Goal: Use online tool/utility: Utilize a website feature to perform a specific function

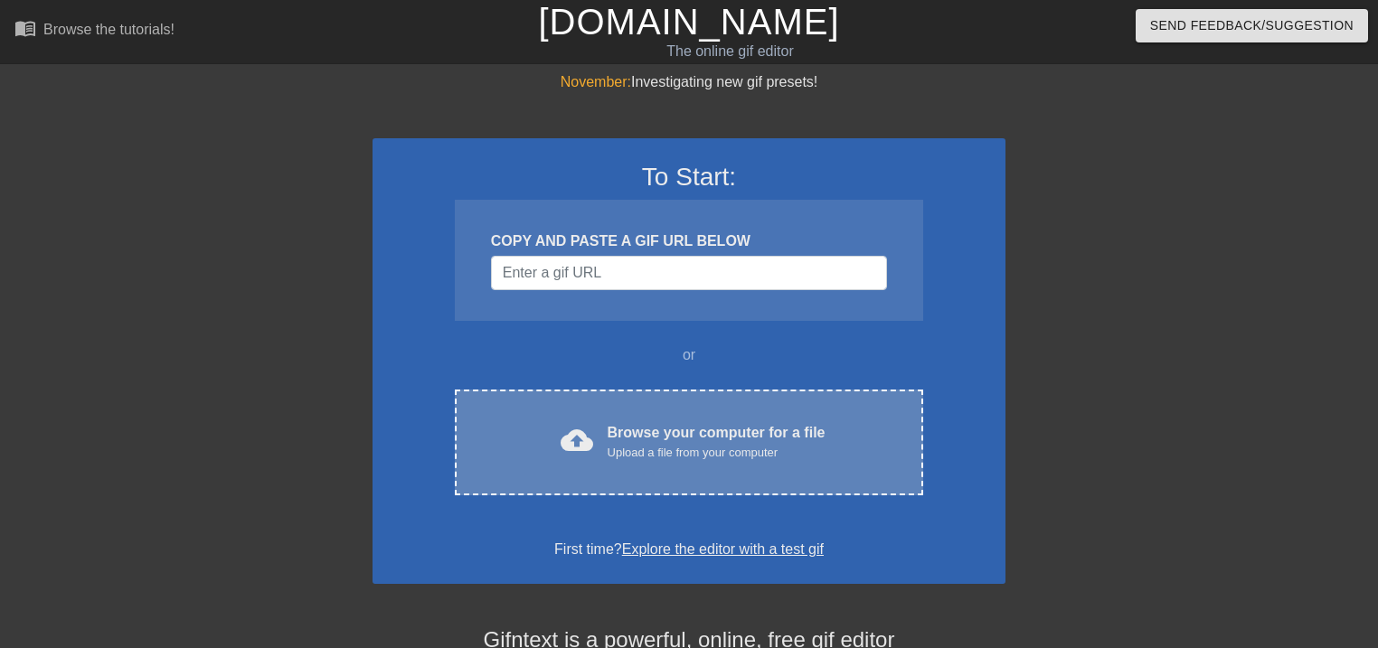
click at [691, 434] on div "Browse your computer for a file Upload a file from your computer" at bounding box center [717, 442] width 218 height 40
click at [542, 463] on div "cloud_upload Browse your computer for a file Upload a file from your computer C…" at bounding box center [689, 443] width 468 height 106
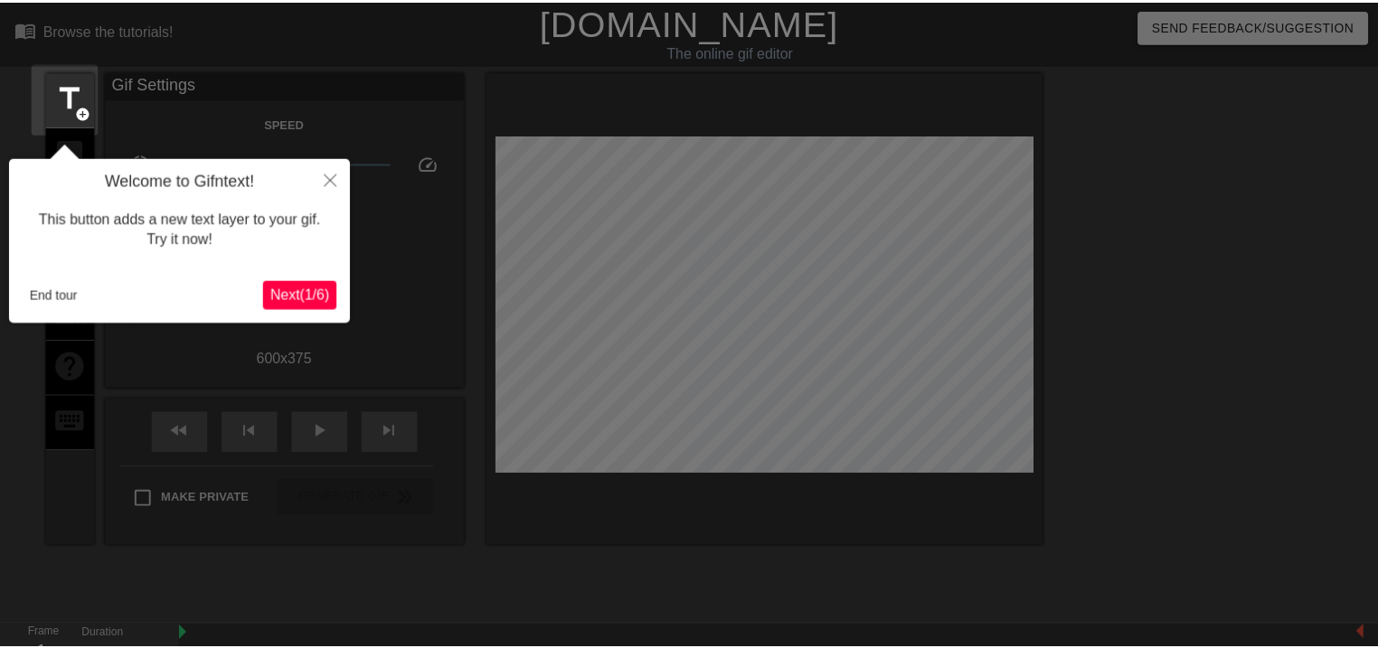
scroll to position [43, 0]
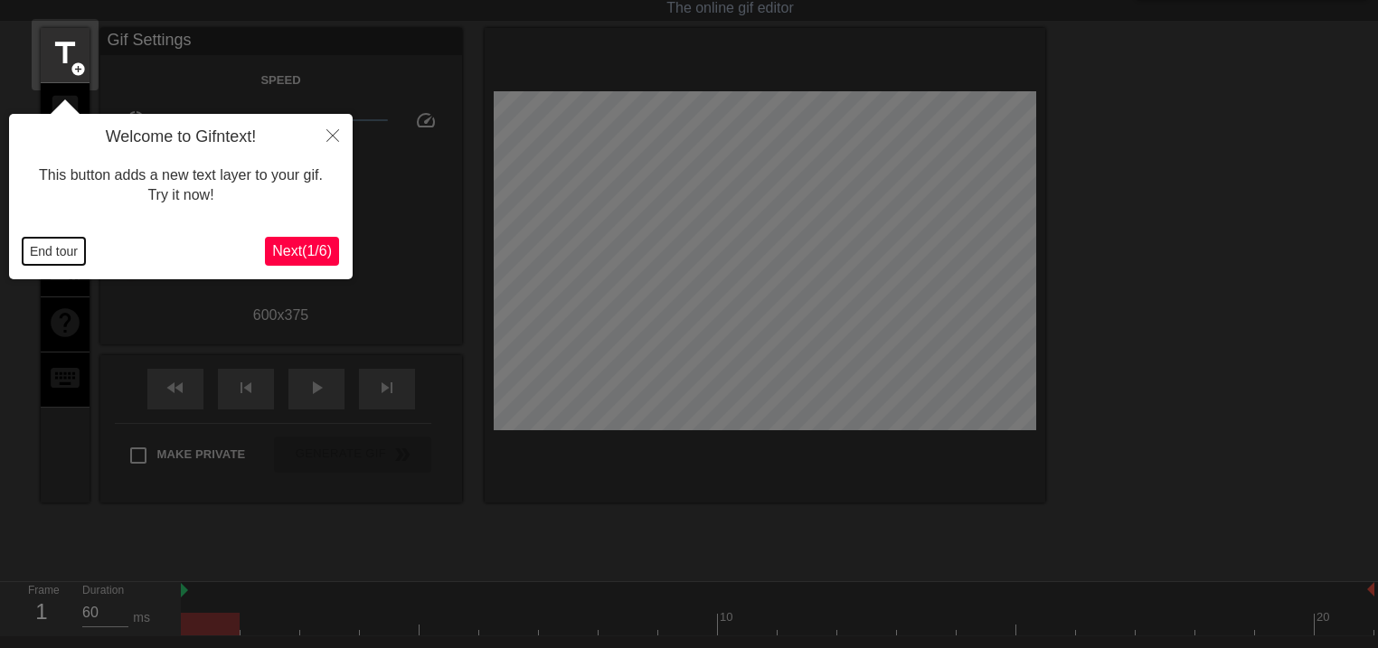
click at [56, 259] on button "End tour" at bounding box center [54, 251] width 62 height 27
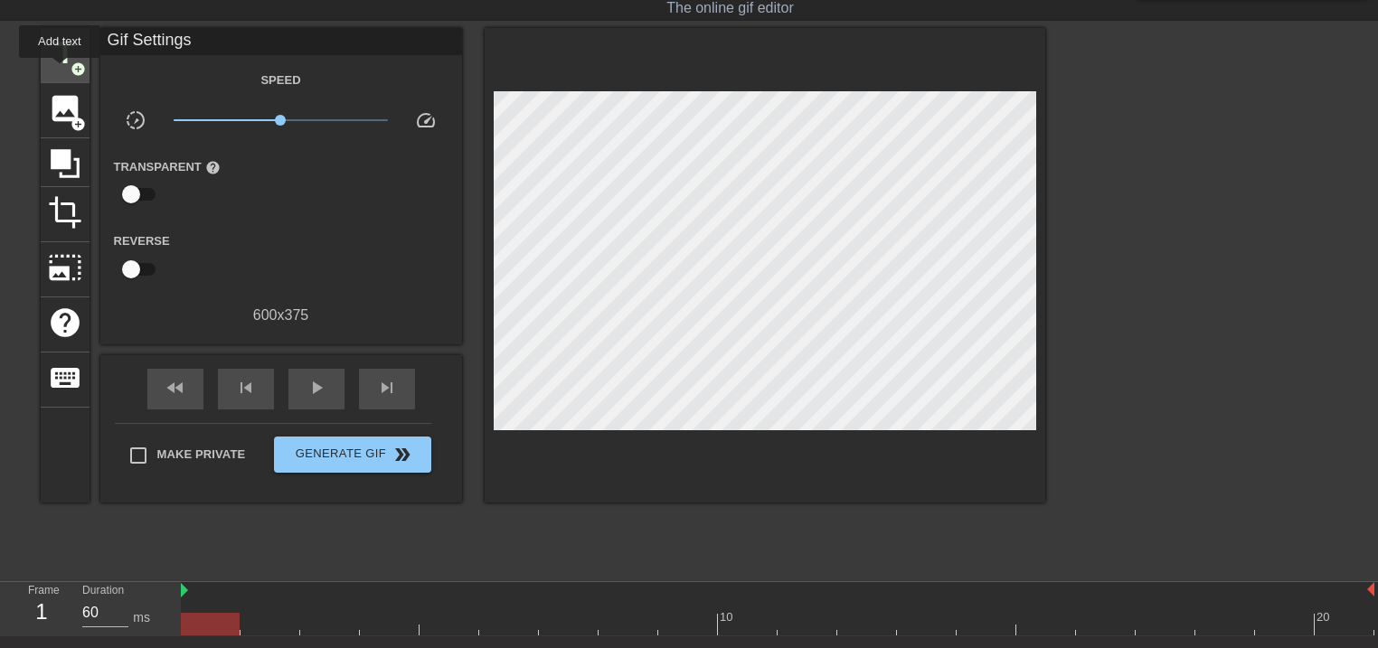
click at [60, 71] on div "title add_circle" at bounding box center [65, 55] width 49 height 55
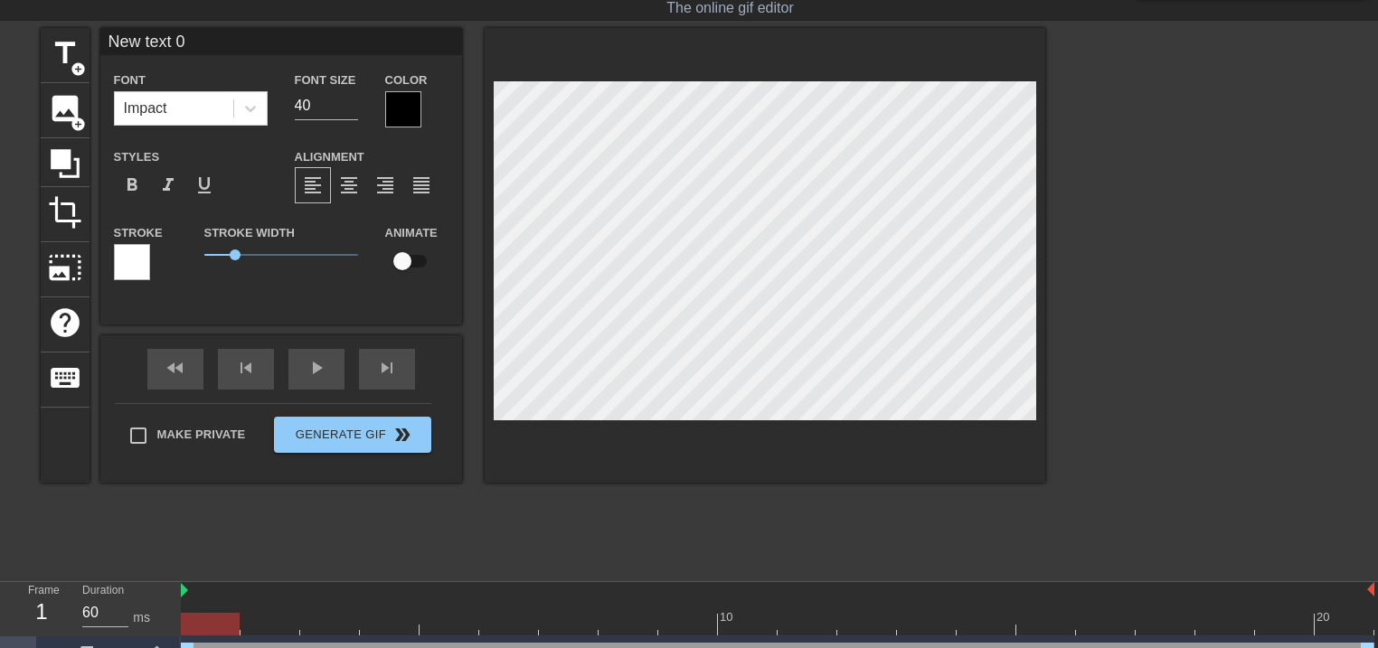
drag, startPoint x: 211, startPoint y: 31, endPoint x: 90, endPoint y: 40, distance: 120.6
click at [90, 40] on div "title add_circle image add_circle crop photo_size_select_large help keyboard Ne…" at bounding box center [543, 255] width 1004 height 455
click at [48, 43] on span "title" at bounding box center [65, 53] width 34 height 34
click at [214, 44] on input "New text 1" at bounding box center [281, 41] width 362 height 27
type input "N"
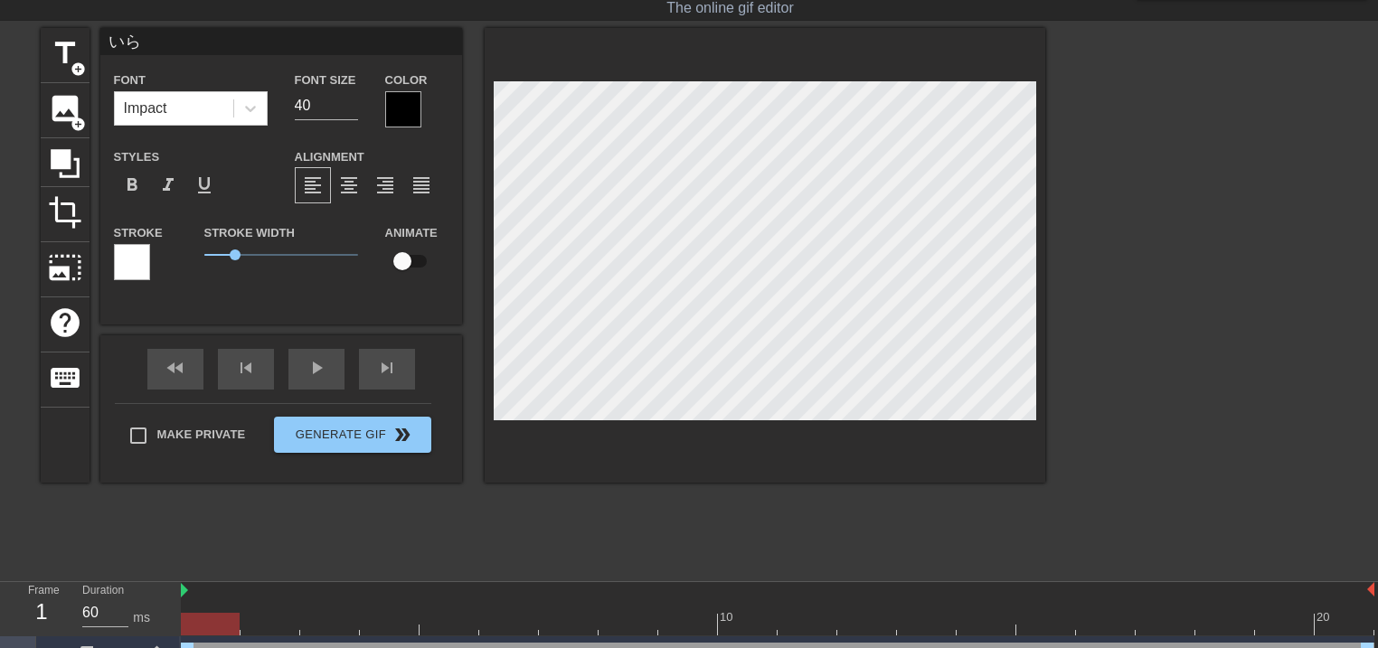
type input "いらっしゃいませじじくさい電気屋のブログへ"
type input "New text 0"
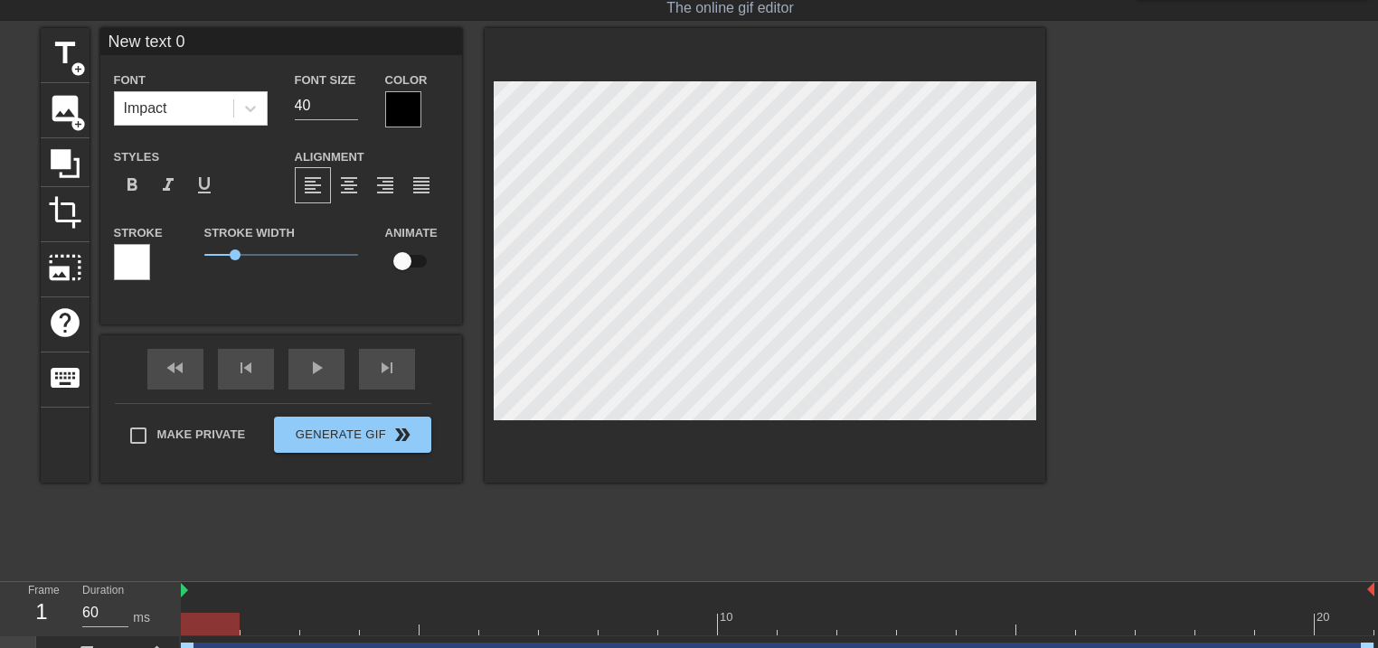
click at [1249, 231] on div "title add_circle image add_circle crop photo_size_select_large help keyboard Ne…" at bounding box center [689, 299] width 1378 height 542
click at [350, 108] on input "39" at bounding box center [326, 105] width 63 height 29
click at [350, 108] on input "38" at bounding box center [326, 105] width 63 height 29
click at [350, 108] on input "37" at bounding box center [326, 105] width 63 height 29
click at [351, 107] on input "36" at bounding box center [326, 105] width 63 height 29
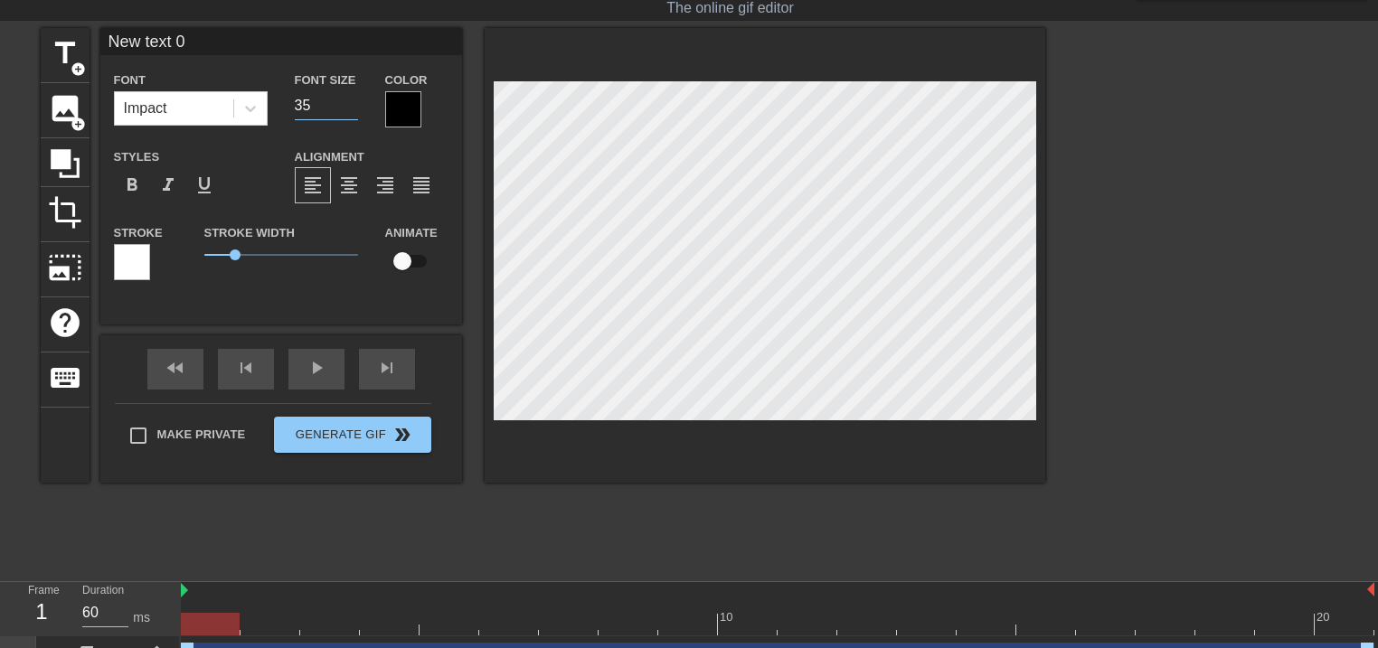
click at [351, 106] on input "35" at bounding box center [326, 105] width 63 height 29
click at [351, 107] on input "34" at bounding box center [326, 105] width 63 height 29
click at [351, 108] on input "33" at bounding box center [326, 105] width 63 height 29
click at [351, 108] on input "32" at bounding box center [326, 105] width 63 height 29
click at [351, 108] on input "31" at bounding box center [326, 105] width 63 height 29
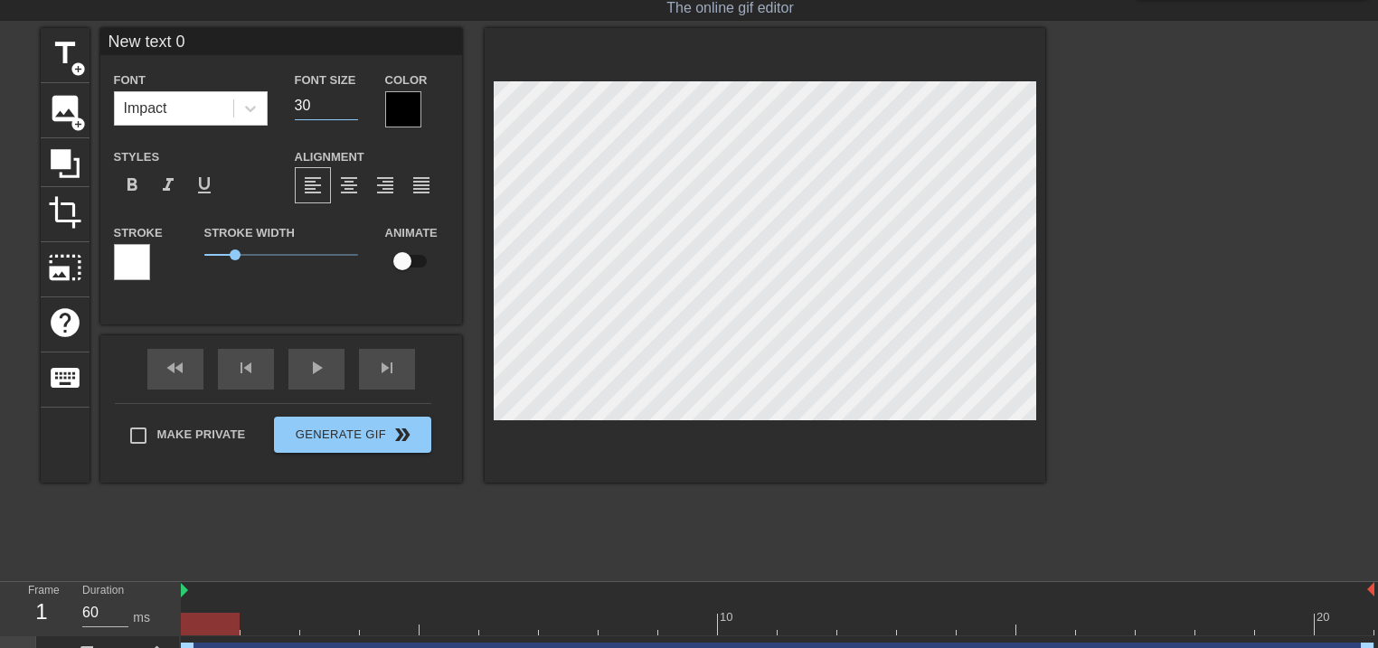
click at [350, 108] on input "30" at bounding box center [326, 105] width 63 height 29
type input "29"
click at [350, 108] on input "29" at bounding box center [326, 105] width 63 height 29
type input "いらっしゃいませじじくさい電気屋のブログへ"
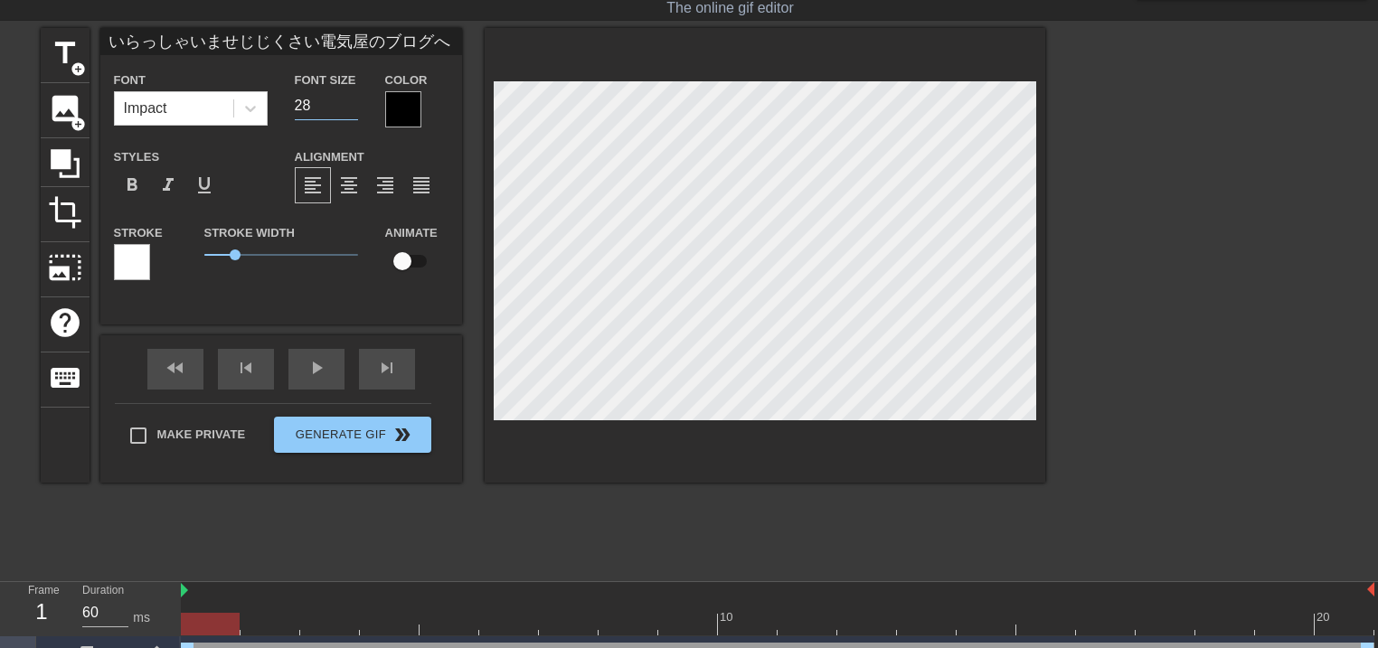
click at [352, 108] on input "28" at bounding box center [326, 105] width 63 height 29
click at [351, 98] on input "29" at bounding box center [326, 105] width 63 height 29
type input "28"
click at [347, 108] on input "28" at bounding box center [326, 105] width 63 height 29
click at [162, 192] on span "format_italic" at bounding box center [168, 185] width 22 height 22
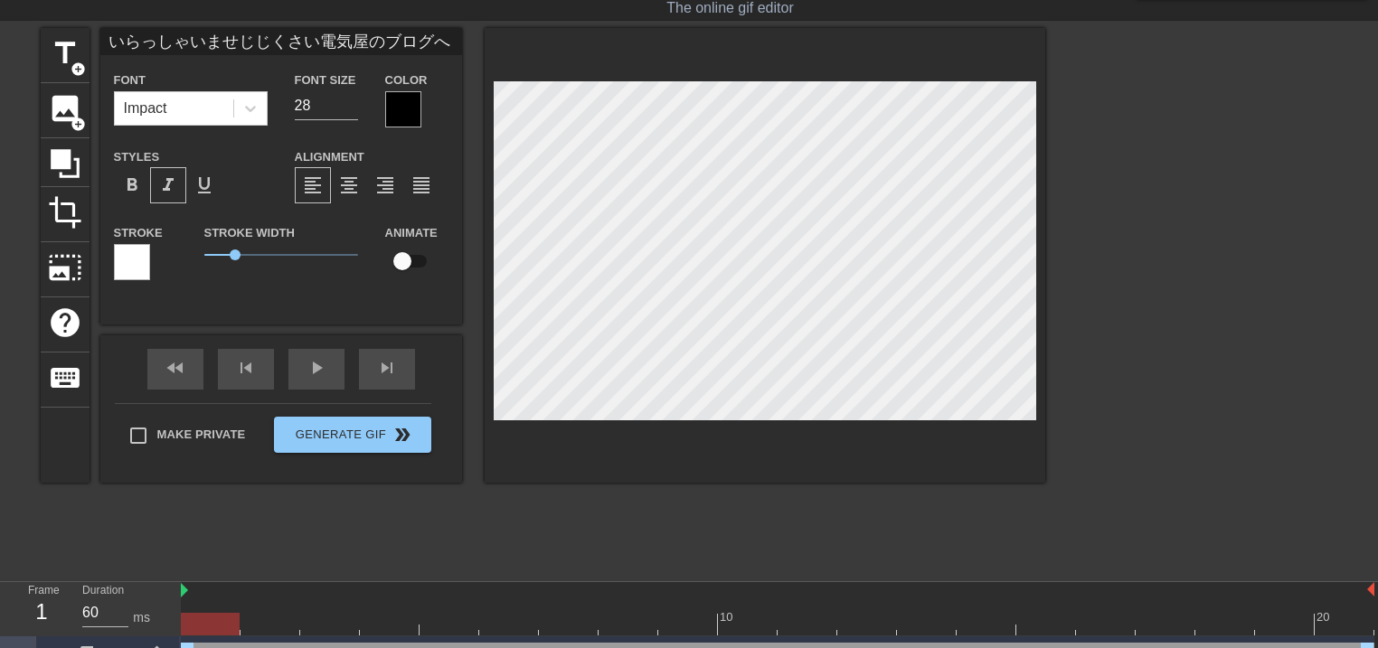
click at [409, 114] on div at bounding box center [403, 109] width 36 height 36
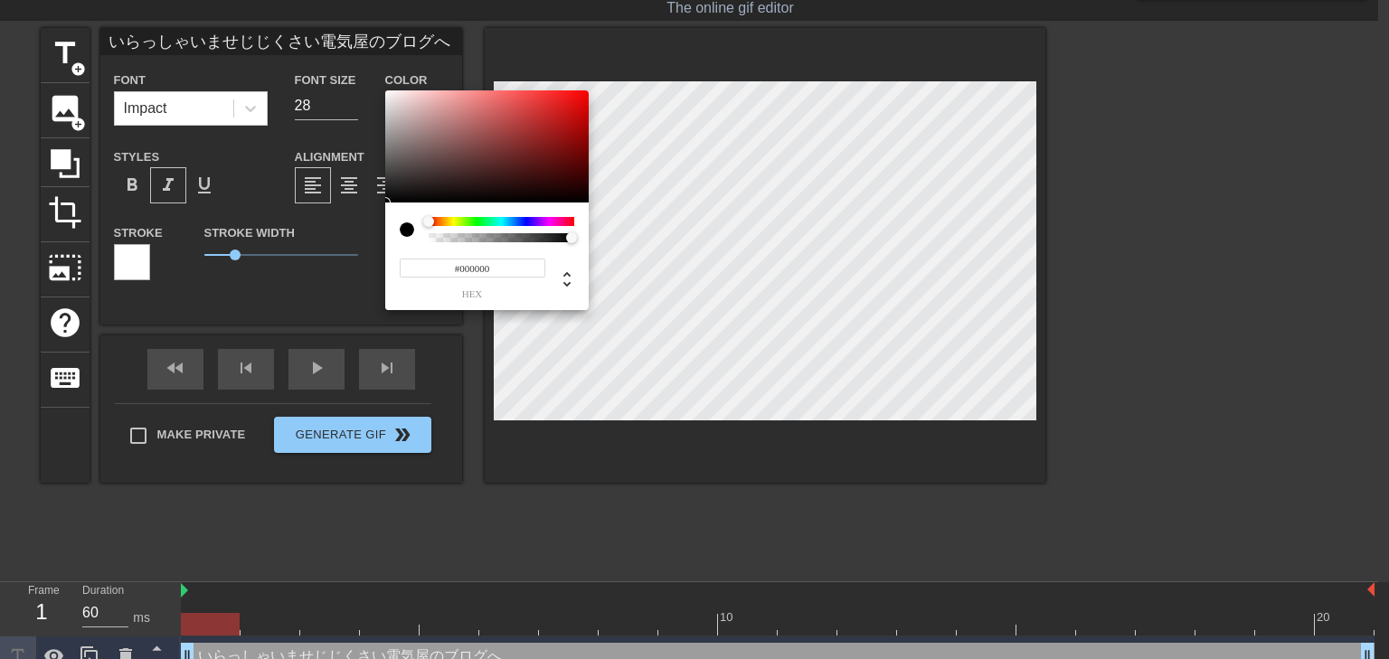
click at [508, 275] on input "#000000" at bounding box center [473, 268] width 146 height 19
type input "#ffff"
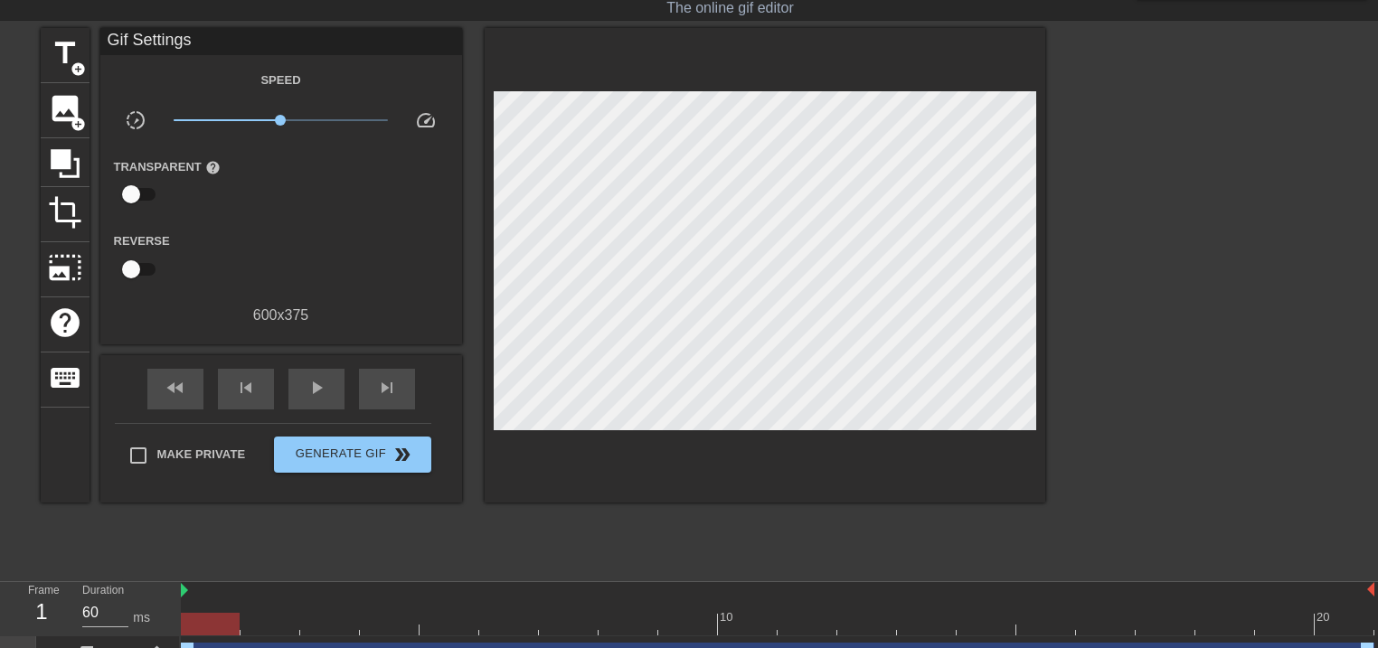
click at [601, 420] on div at bounding box center [765, 265] width 561 height 475
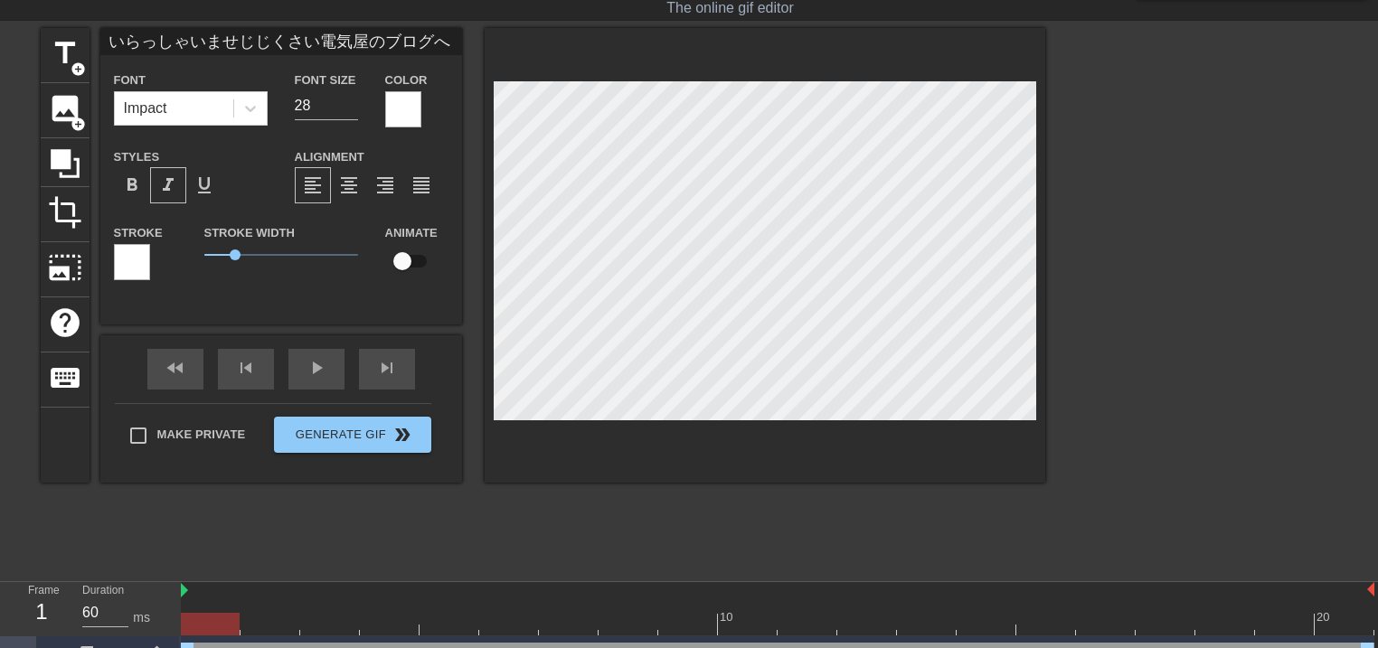
click at [130, 269] on div at bounding box center [132, 262] width 36 height 36
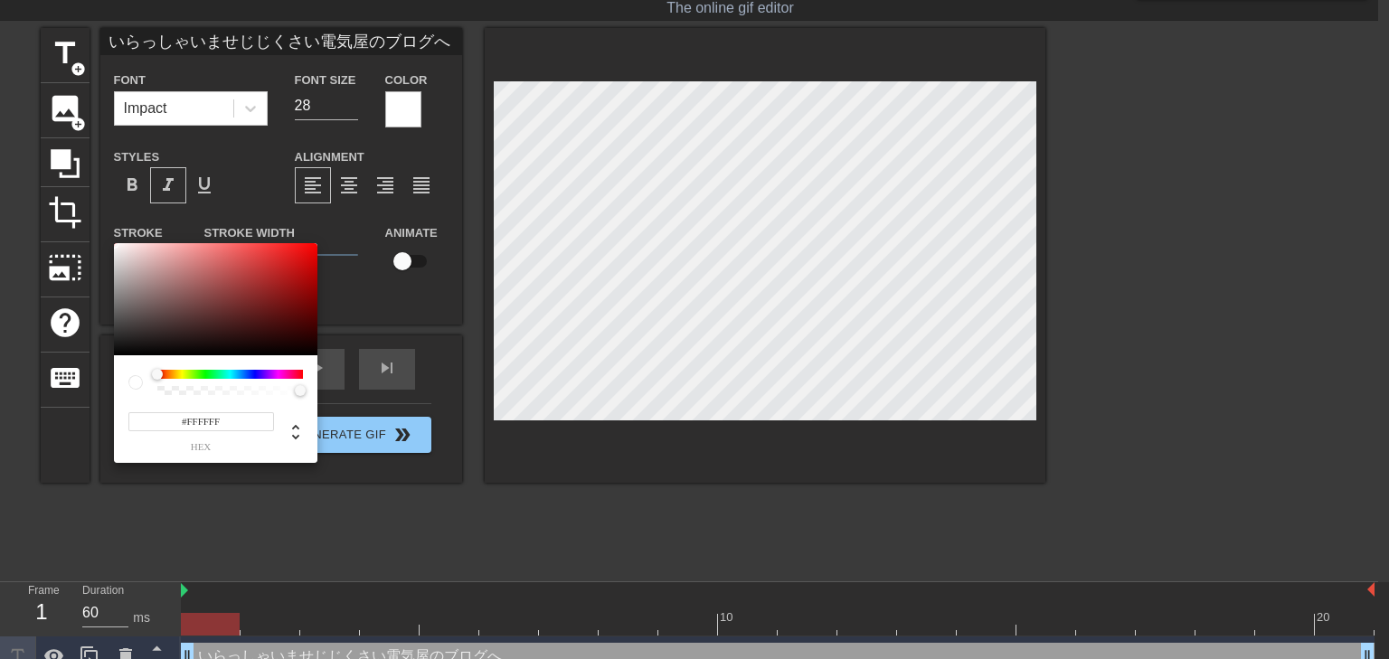
click at [246, 370] on div at bounding box center [230, 374] width 146 height 9
click at [253, 372] on div at bounding box center [230, 374] width 146 height 9
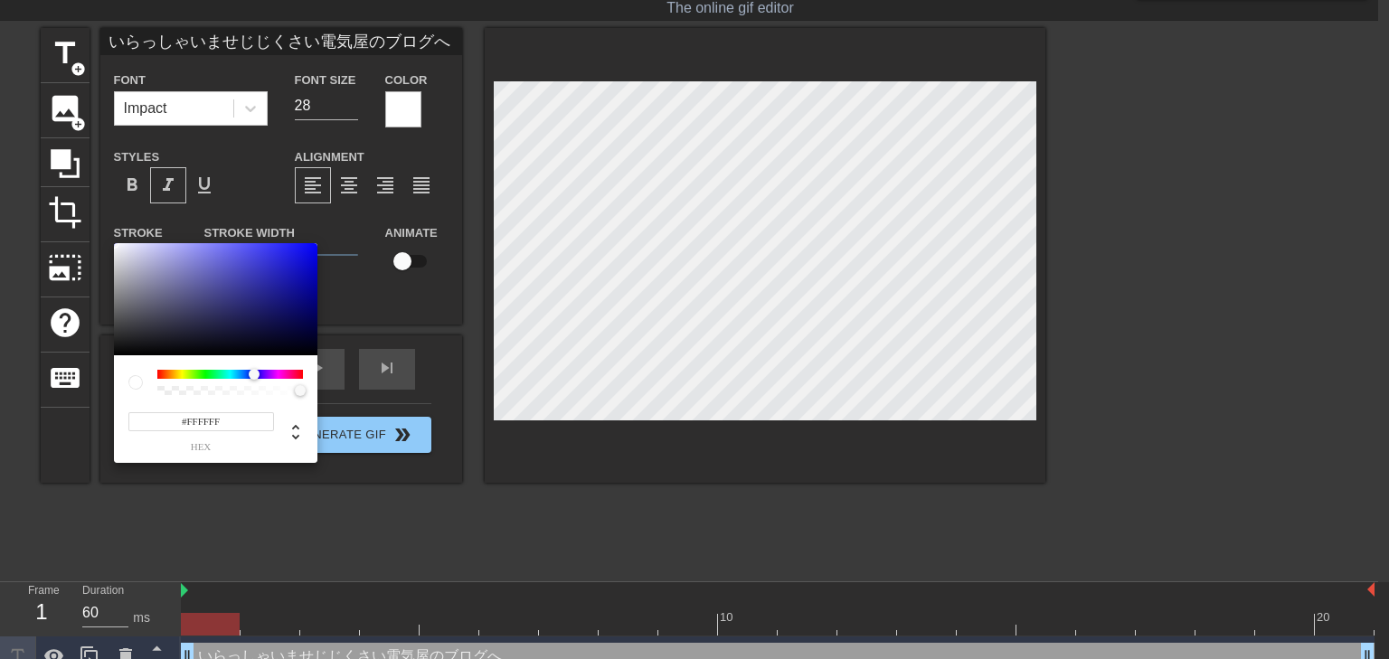
drag, startPoint x: 156, startPoint y: 374, endPoint x: 254, endPoint y: 374, distance: 98.5
click at [254, 374] on div at bounding box center [254, 374] width 11 height 11
click at [305, 252] on div at bounding box center [215, 299] width 203 height 112
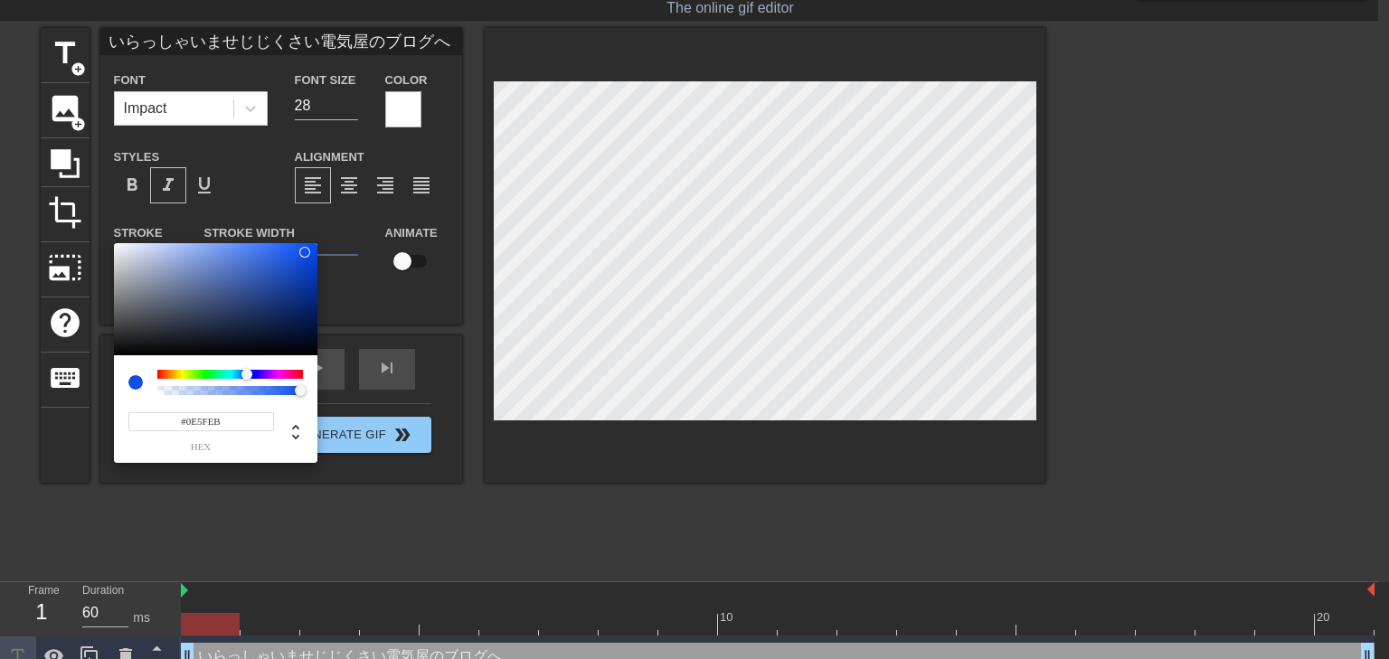
type input "#0E67EB"
click at [244, 375] on div at bounding box center [244, 374] width 11 height 11
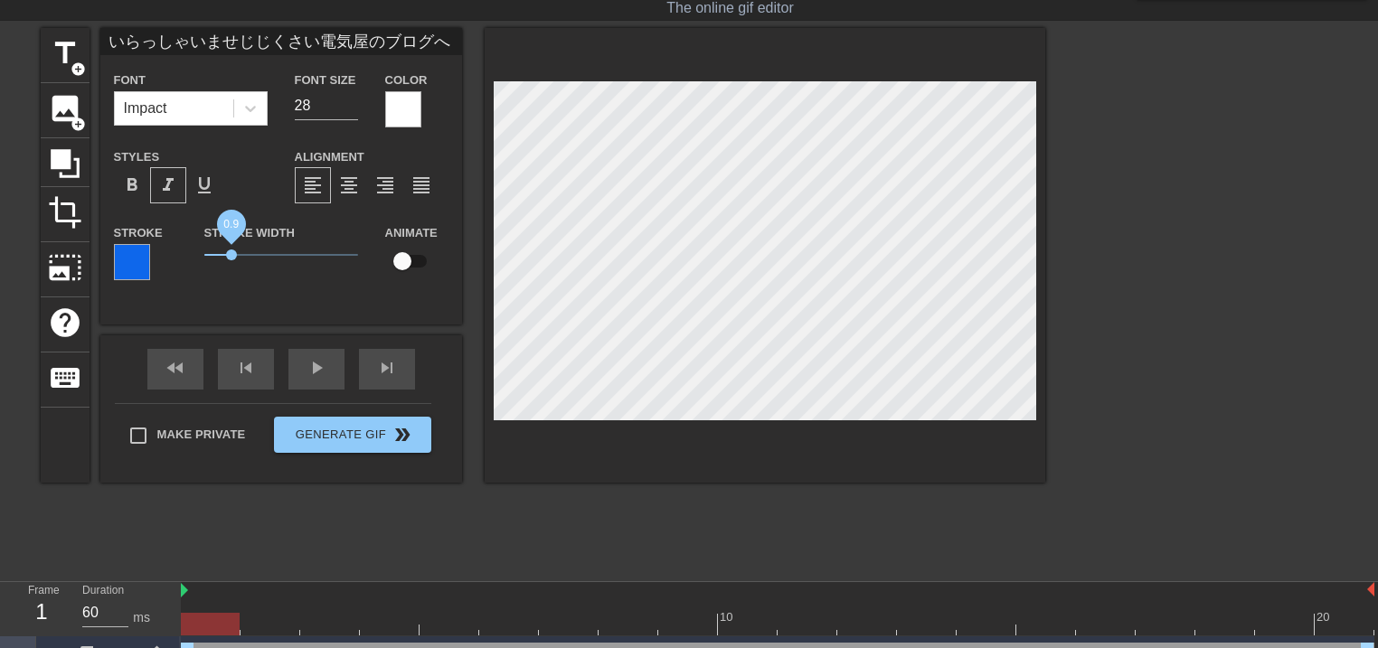
click at [231, 257] on span "0.9" at bounding box center [231, 255] width 11 height 11
click at [123, 190] on span "format_bold" at bounding box center [132, 185] width 22 height 22
click at [239, 253] on span "1.15" at bounding box center [239, 255] width 11 height 11
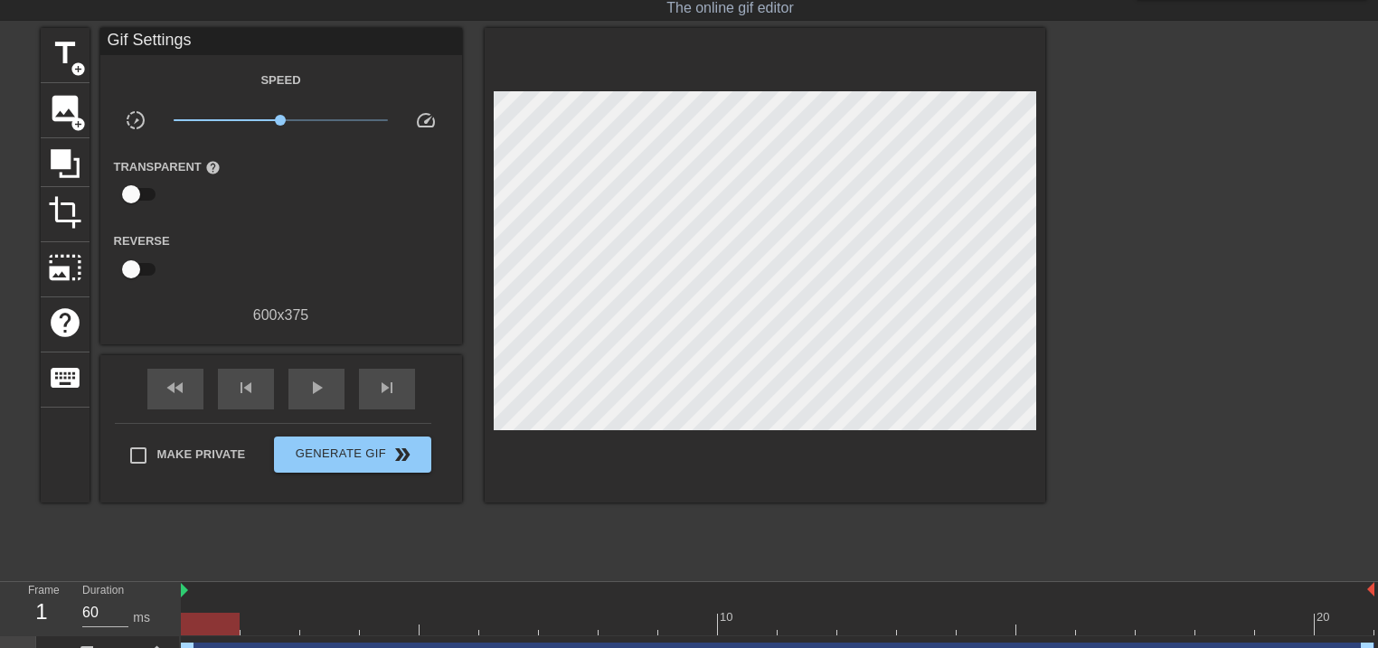
click at [547, 453] on div at bounding box center [765, 265] width 561 height 475
click at [349, 460] on span "Generate Gif double_arrow" at bounding box center [352, 455] width 142 height 22
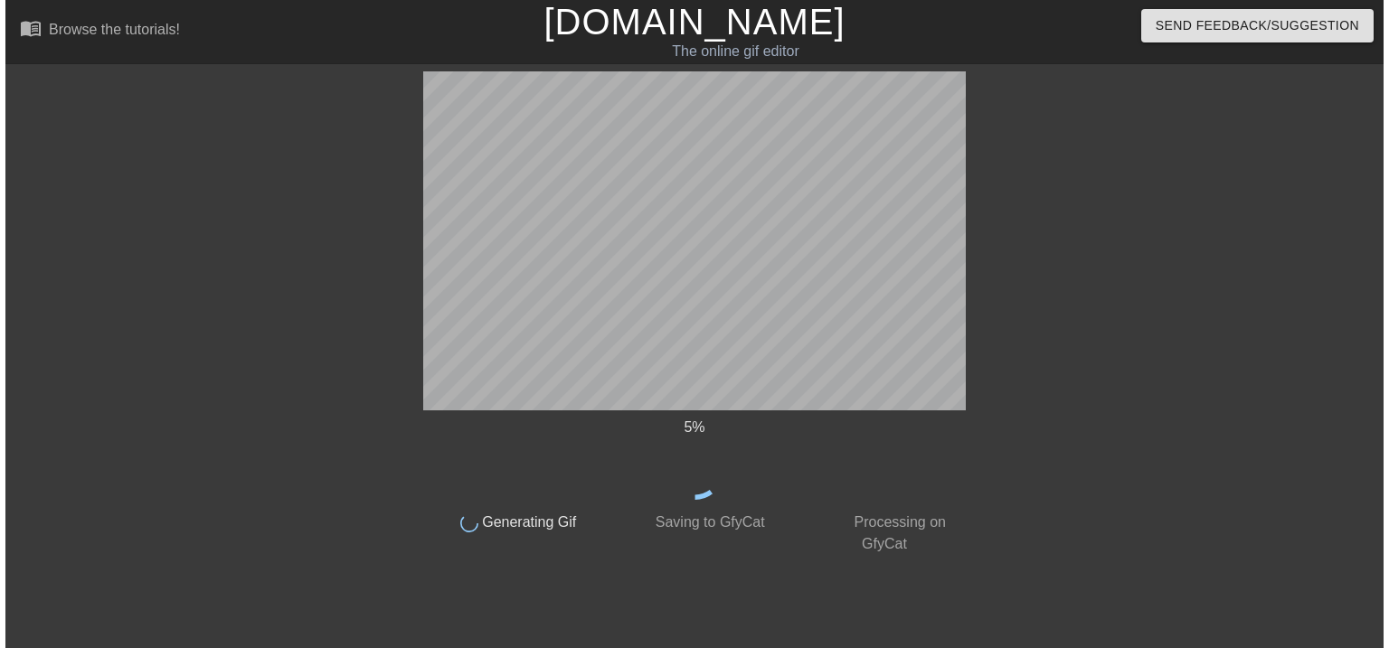
scroll to position [0, 0]
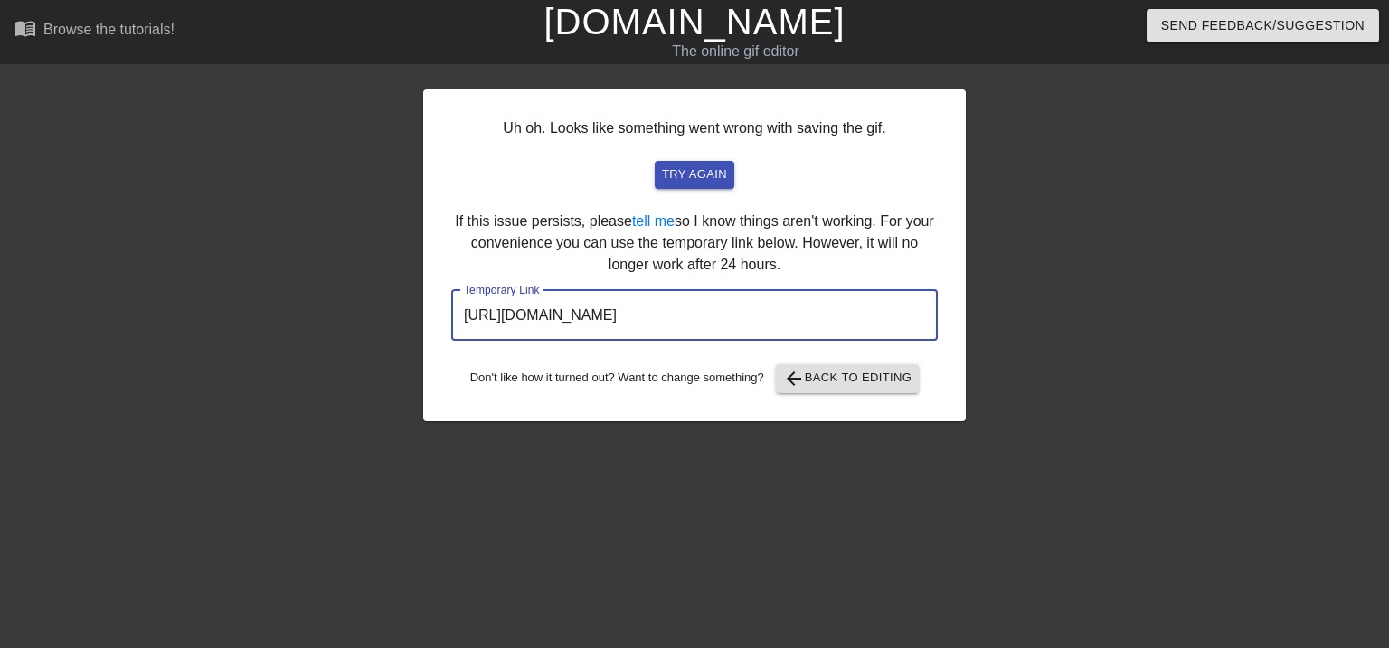
drag, startPoint x: 867, startPoint y: 322, endPoint x: 391, endPoint y: 323, distance: 476.5
click at [416, 322] on div "Uh oh. Looks like something went wrong with saving the gif. try again If this i…" at bounding box center [694, 342] width 1389 height 542
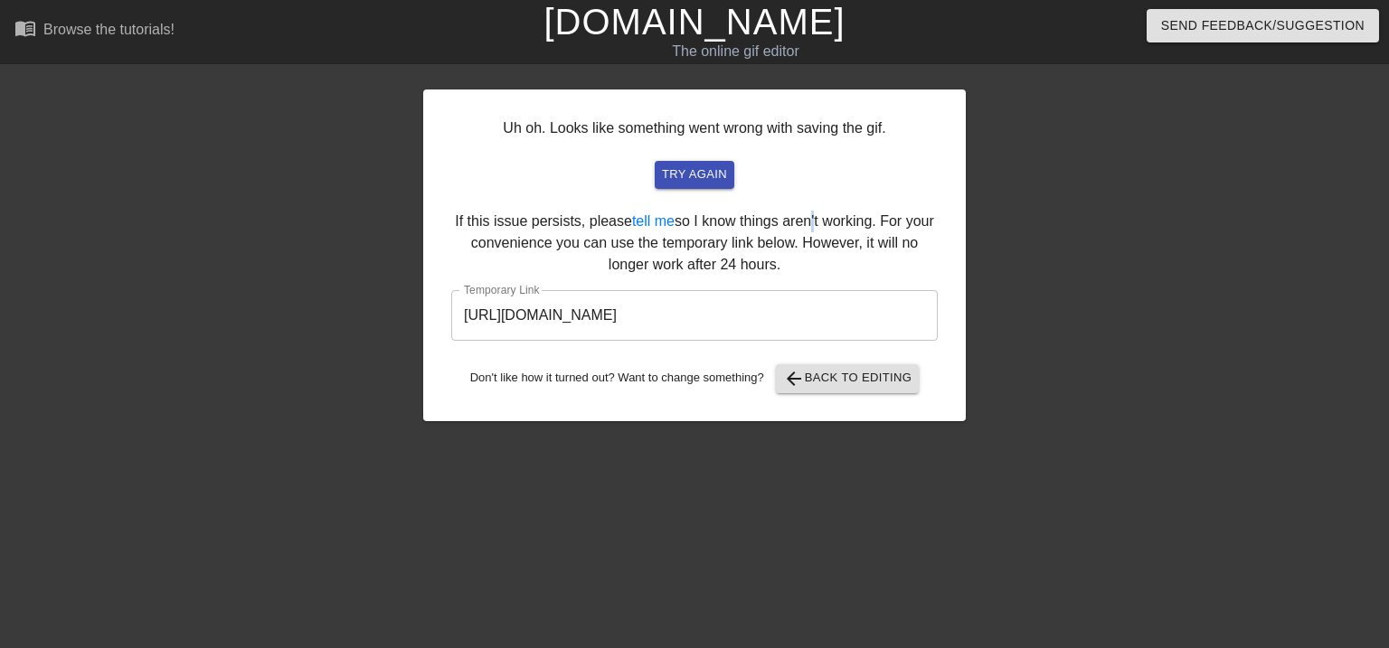
drag, startPoint x: 802, startPoint y: 202, endPoint x: 814, endPoint y: 188, distance: 17.9
click at [814, 188] on div "Uh oh. Looks like something went wrong with saving the gif. try again If this i…" at bounding box center [694, 256] width 542 height 332
click at [1075, 356] on div at bounding box center [1122, 342] width 271 height 542
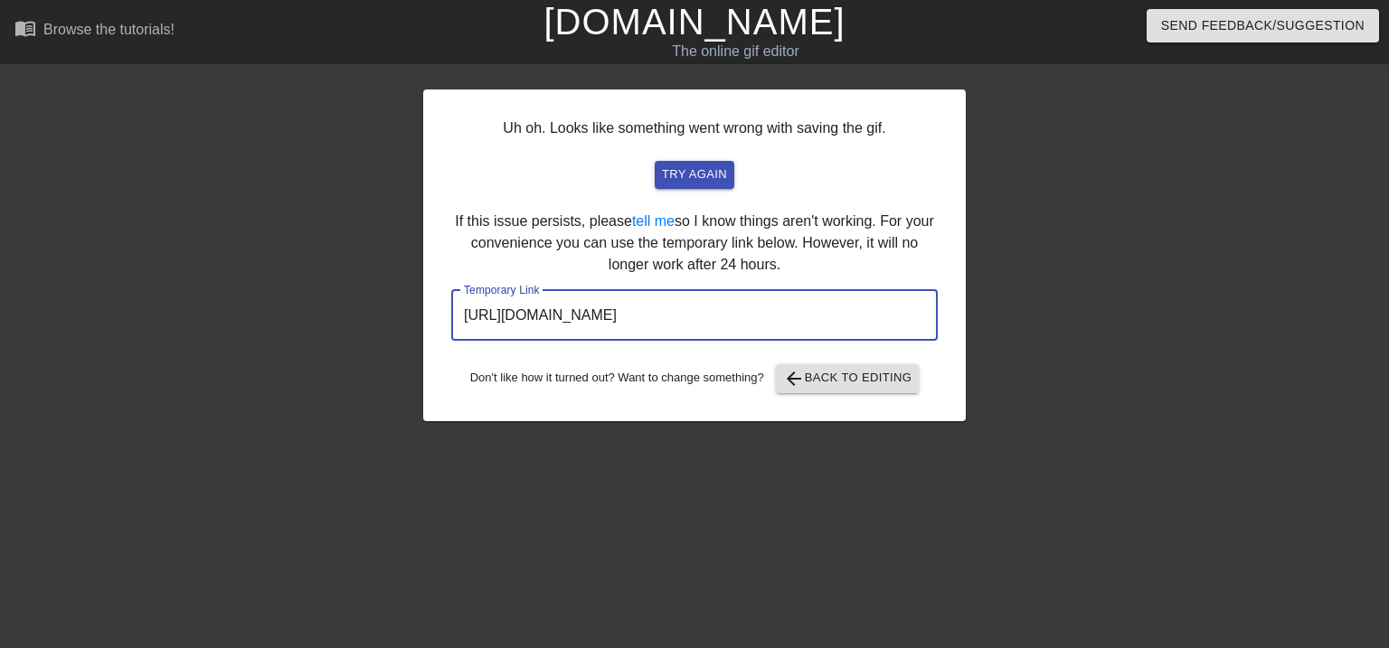
drag, startPoint x: 864, startPoint y: 318, endPoint x: 457, endPoint y: 320, distance: 407.8
click at [457, 320] on input "https://www.gifntext.com/temp_generations/YWy9gxq3.gif" at bounding box center [694, 315] width 486 height 51
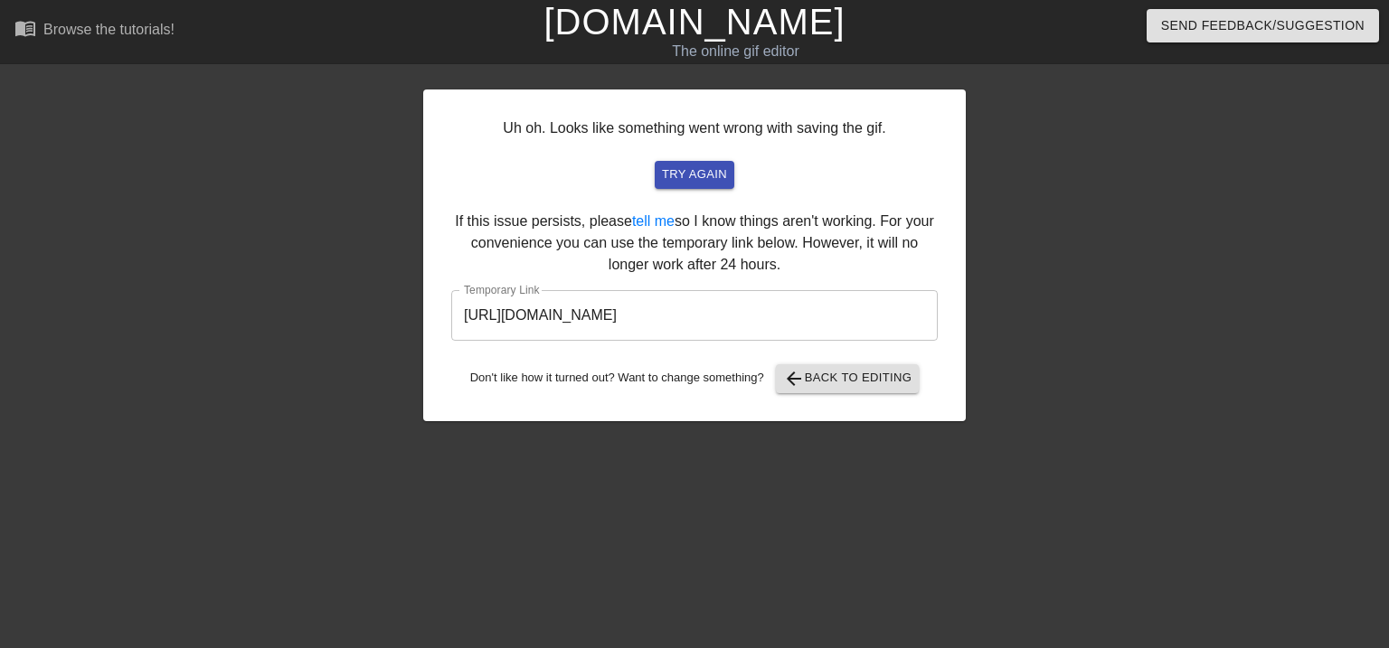
drag, startPoint x: 1095, startPoint y: 391, endPoint x: 1063, endPoint y: 399, distance: 32.7
click at [1096, 391] on div at bounding box center [1122, 342] width 271 height 542
click at [861, 377] on span "arrow_back Back to Editing" at bounding box center [847, 379] width 129 height 22
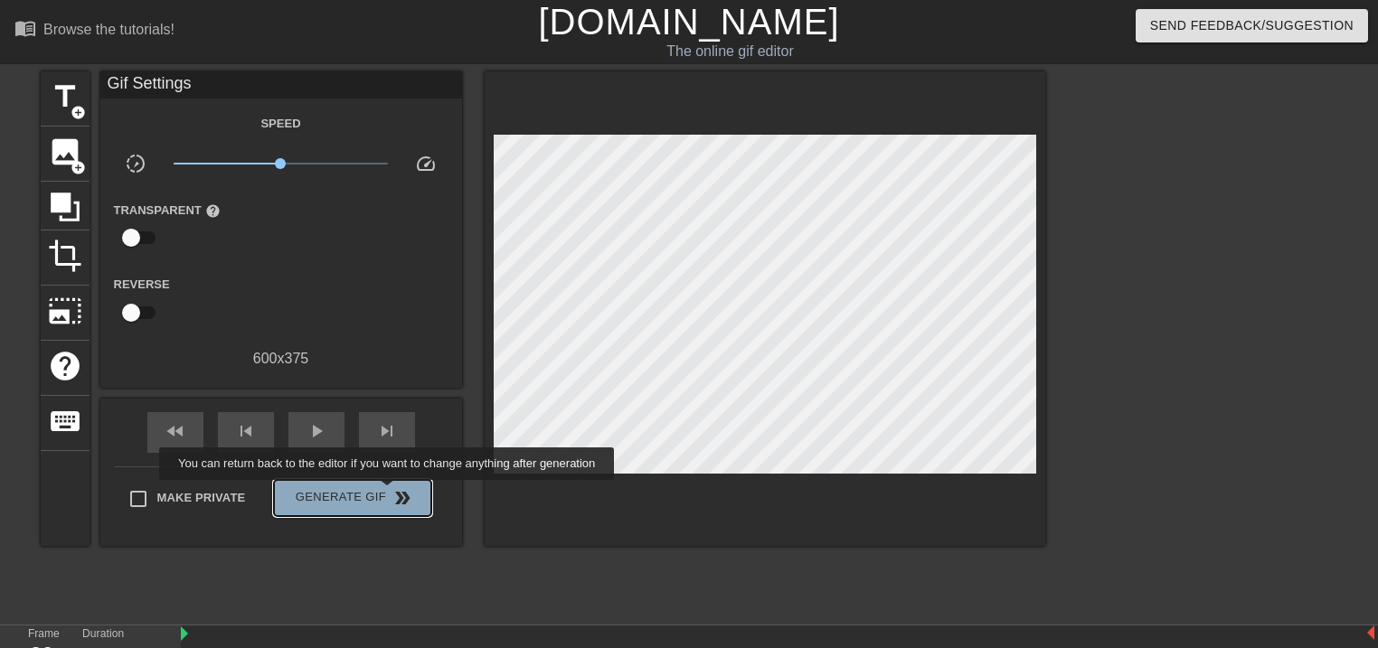
click at [389, 493] on span "Generate Gif double_arrow" at bounding box center [352, 498] width 142 height 22
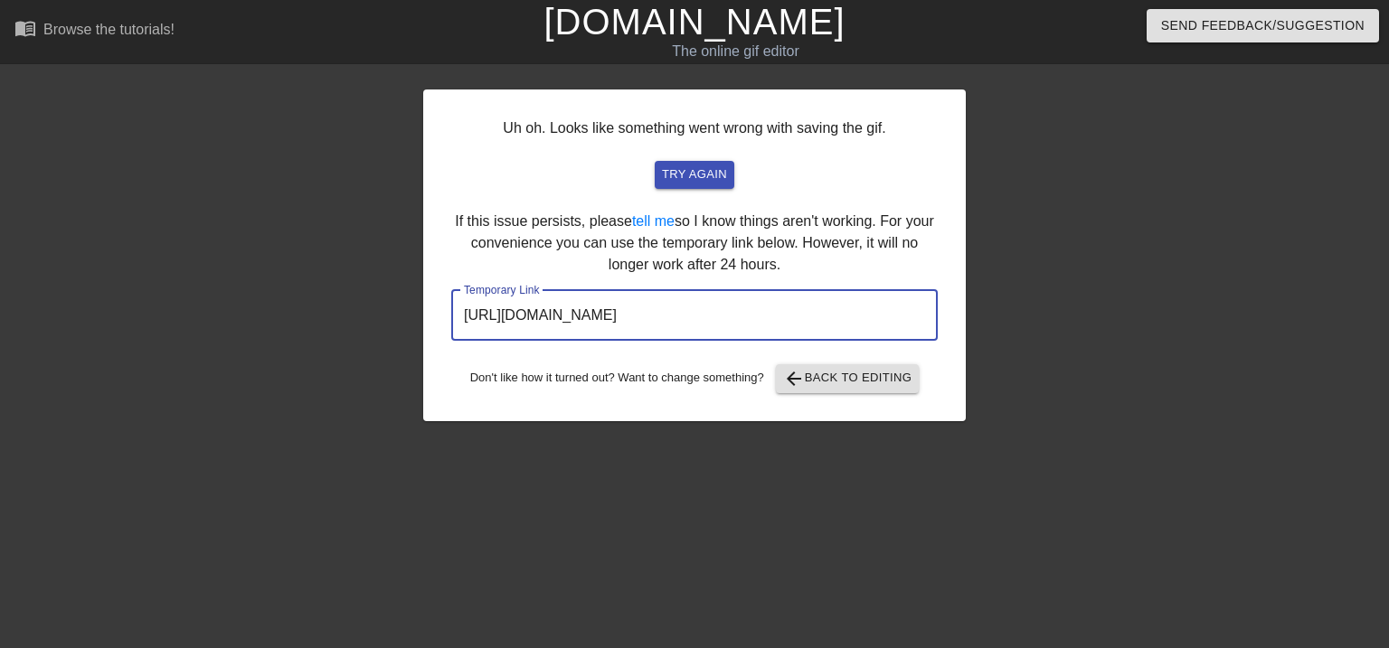
drag, startPoint x: 846, startPoint y: 315, endPoint x: 419, endPoint y: 305, distance: 427.8
click at [432, 305] on div "Uh oh. Looks like something went wrong with saving the gif. try again If this i…" at bounding box center [694, 256] width 542 height 332
